Goal: Book appointment/travel/reservation

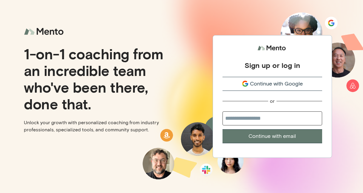
click at [248, 122] on input "email" at bounding box center [273, 119] width 100 height 14
click at [188, 20] on div "Sign up or log in Continue with Google or Continue with email" at bounding box center [273, 96] width 182 height 193
click at [274, 82] on span "Continue with Google" at bounding box center [276, 84] width 53 height 8
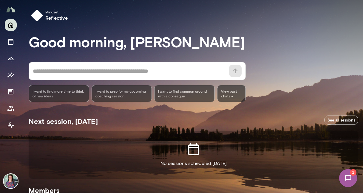
click at [354, 179] on img at bounding box center [348, 178] width 24 height 24
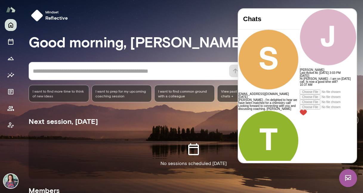
click at [178, 15] on div "Mindset reflective" at bounding box center [196, 15] width 335 height 17
click at [219, 148] on div "No sessions scheduled [DATE]" at bounding box center [194, 155] width 330 height 48
click at [347, 178] on img at bounding box center [349, 179] width 18 height 18
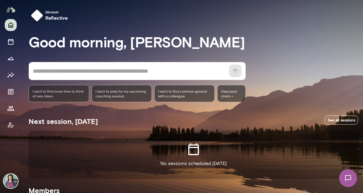
click at [347, 178] on img at bounding box center [348, 178] width 24 height 24
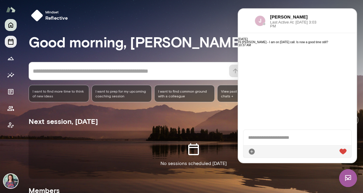
click at [7, 44] on icon "Sessions" at bounding box center [10, 41] width 7 height 7
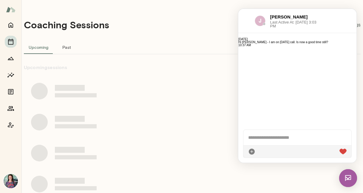
click at [10, 10] on img at bounding box center [11, 9] width 10 height 11
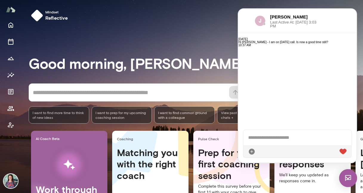
click at [156, 28] on div "Mindset reflective" at bounding box center [192, 16] width 342 height 33
click at [177, 48] on div "Good morning, [PERSON_NAME] * ​ ​ I want to find more time to think of new idea…" at bounding box center [196, 146] width 335 height 226
click at [15, 27] on button "Home" at bounding box center [11, 25] width 12 height 12
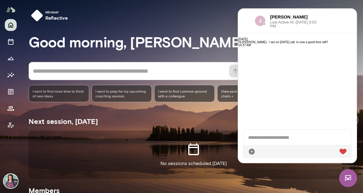
click at [290, 14] on h6 "[PERSON_NAME]" at bounding box center [294, 17] width 47 height 7
click at [289, 21] on span "Last Active At: [DATE] 3:03 PM" at bounding box center [294, 24] width 47 height 8
click at [309, 162] on div at bounding box center [298, 144] width 118 height 38
click at [353, 180] on img at bounding box center [349, 179] width 18 height 18
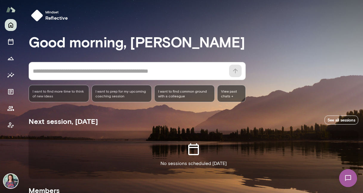
click at [345, 175] on img at bounding box center [348, 178] width 24 height 24
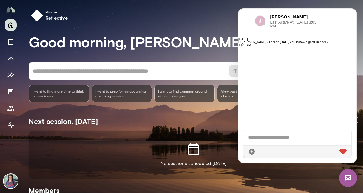
click at [345, 175] on img at bounding box center [349, 179] width 18 height 18
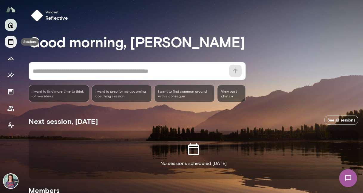
click at [11, 44] on icon "Sessions" at bounding box center [10, 42] width 5 height 6
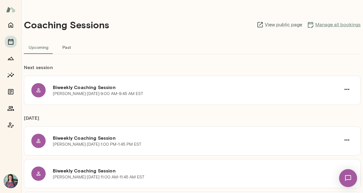
click at [345, 24] on link "Manage all bookings" at bounding box center [334, 24] width 54 height 7
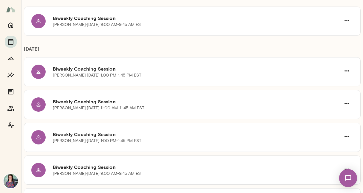
scroll to position [70, 0]
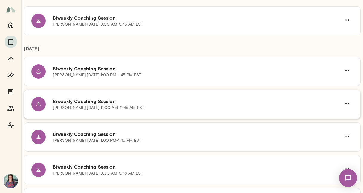
click at [81, 100] on h6 "Biweekly Coaching Session" at bounding box center [197, 101] width 288 height 7
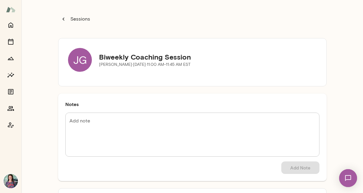
click at [163, 64] on p "[PERSON_NAME][DATE] · 11:00 AM-11:45 AM EST" at bounding box center [145, 65] width 92 height 6
click at [63, 19] on icon "button" at bounding box center [63, 19] width 7 height 7
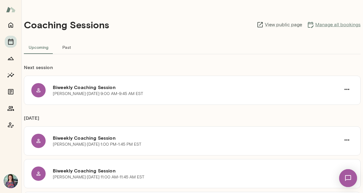
click at [337, 24] on link "Manage all bookings" at bounding box center [334, 24] width 54 height 7
